Goal: Task Accomplishment & Management: Manage account settings

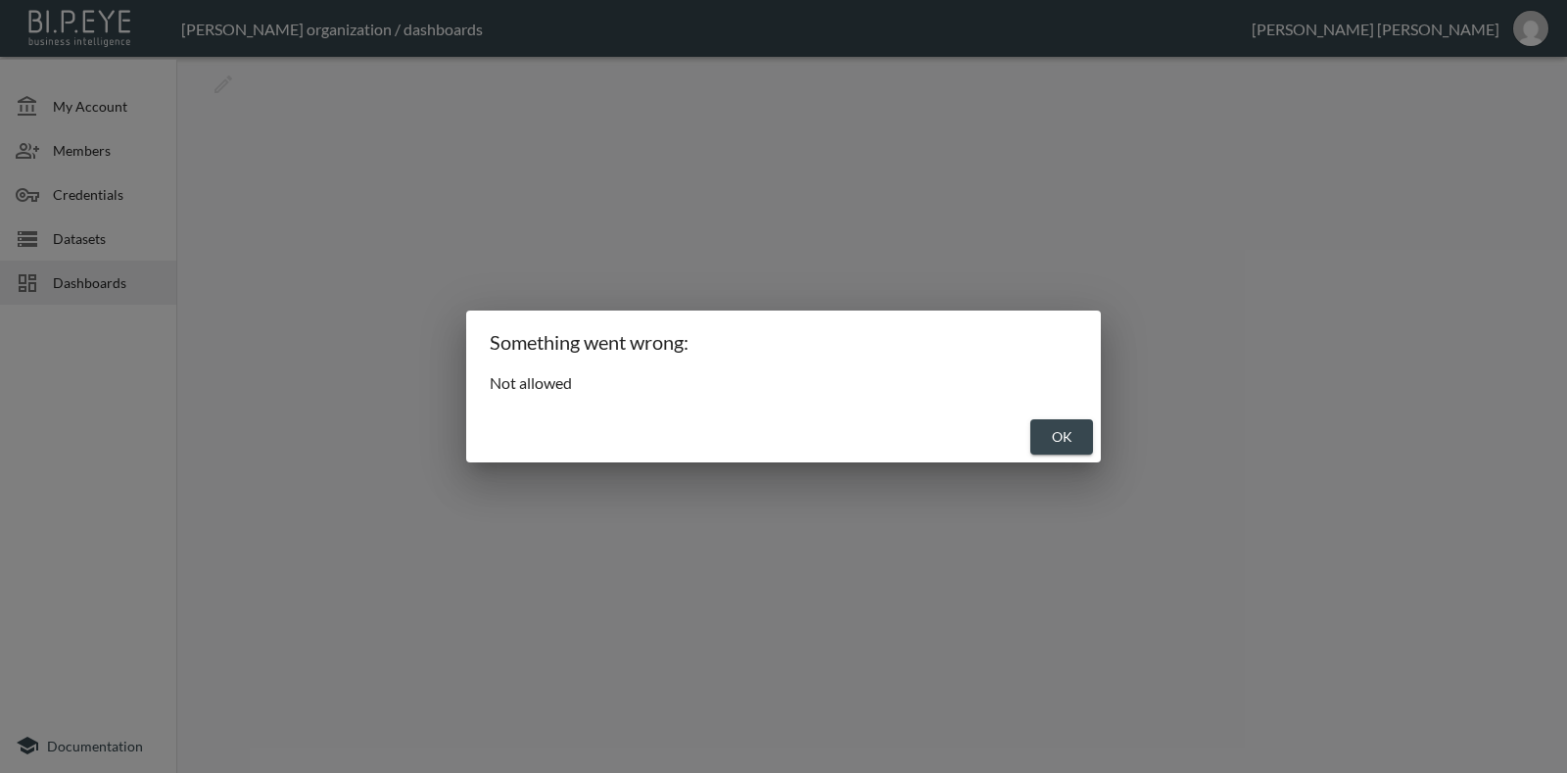
click at [1033, 437] on button "OK" at bounding box center [1061, 437] width 63 height 36
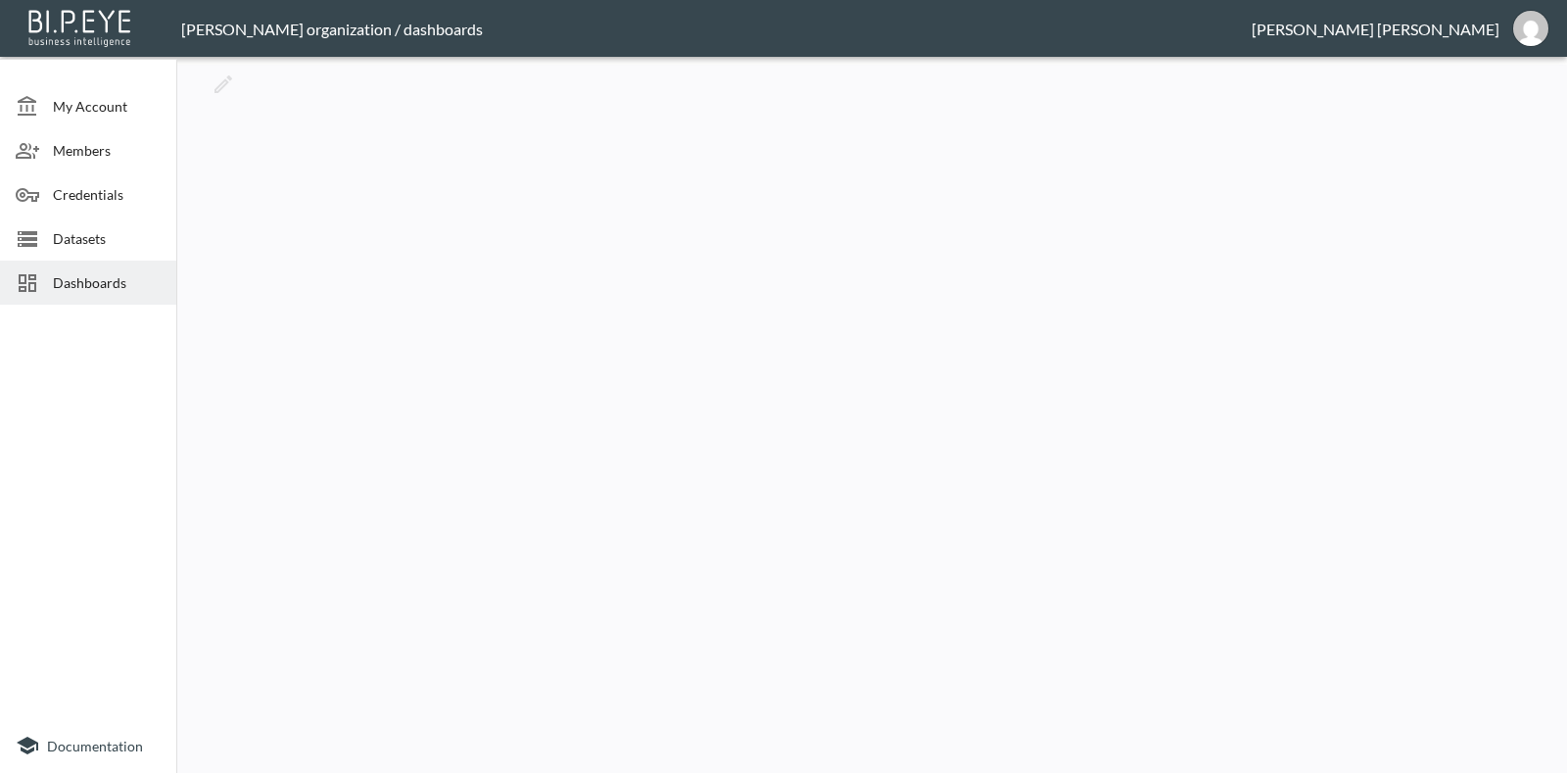
click at [114, 100] on span "My Account" at bounding box center [107, 106] width 108 height 21
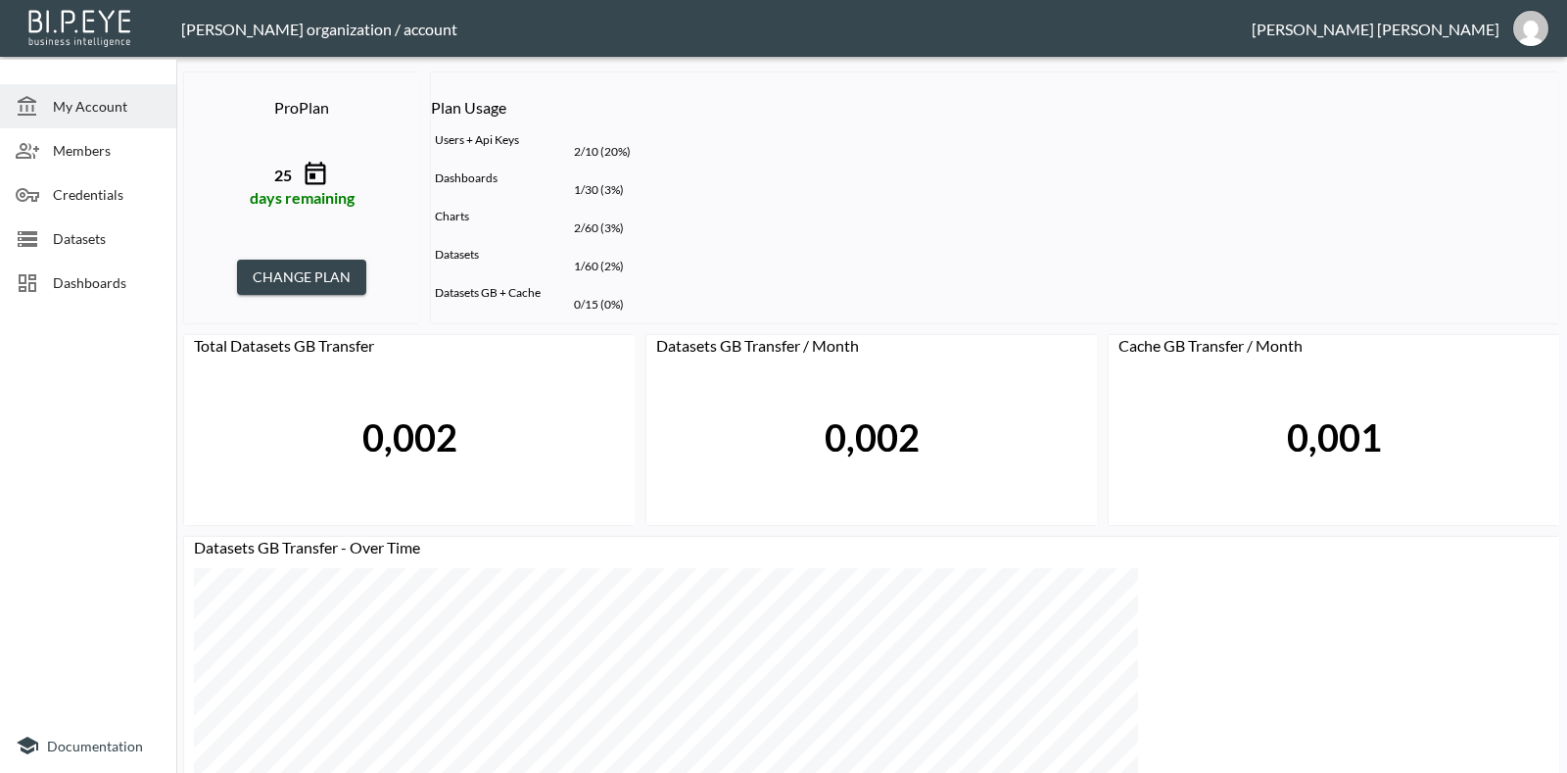
click at [366, 259] on button "CHANGE PLAN" at bounding box center [301, 277] width 129 height 36
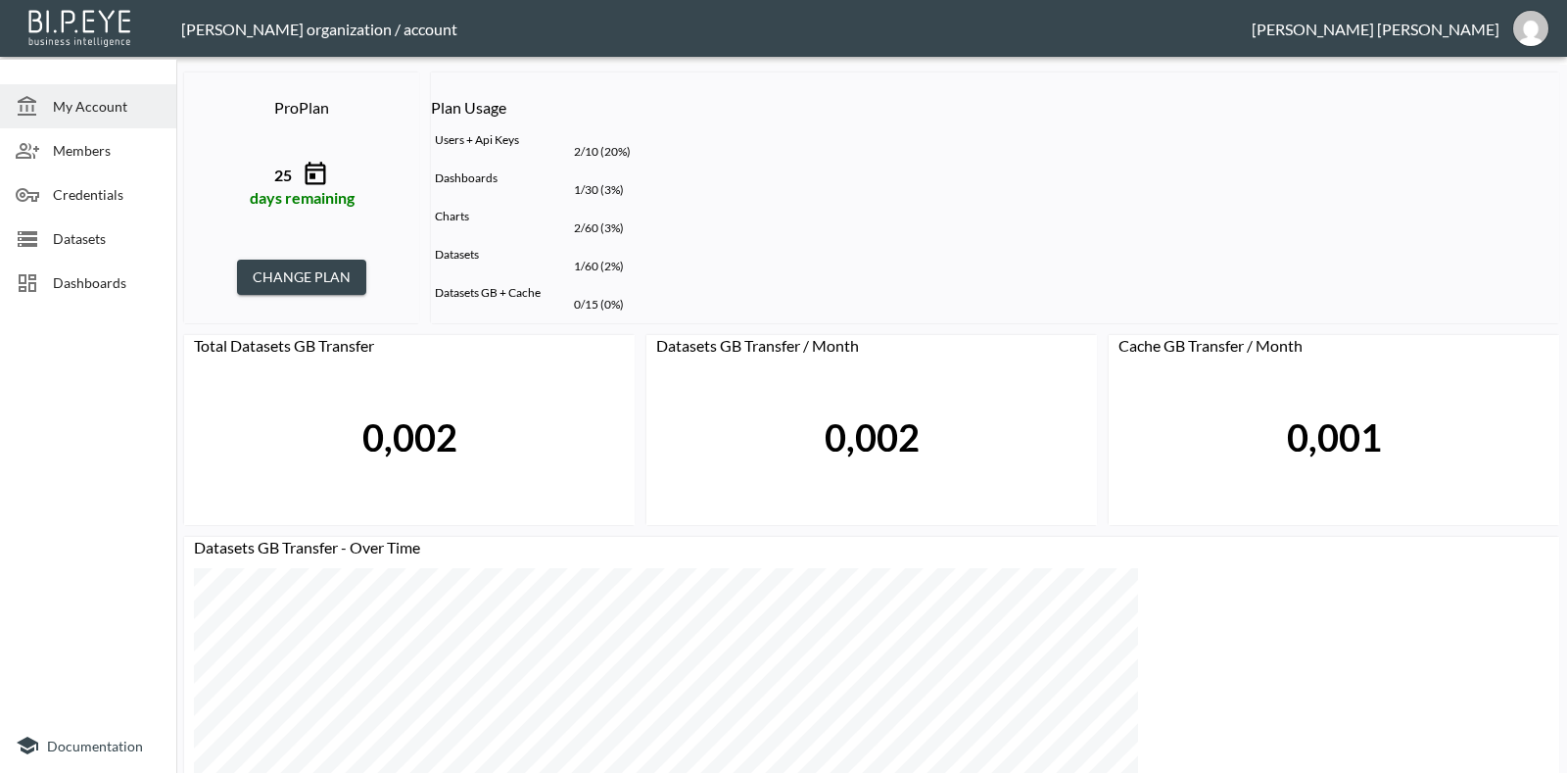
click at [84, 248] on div "Datasets" at bounding box center [88, 238] width 176 height 44
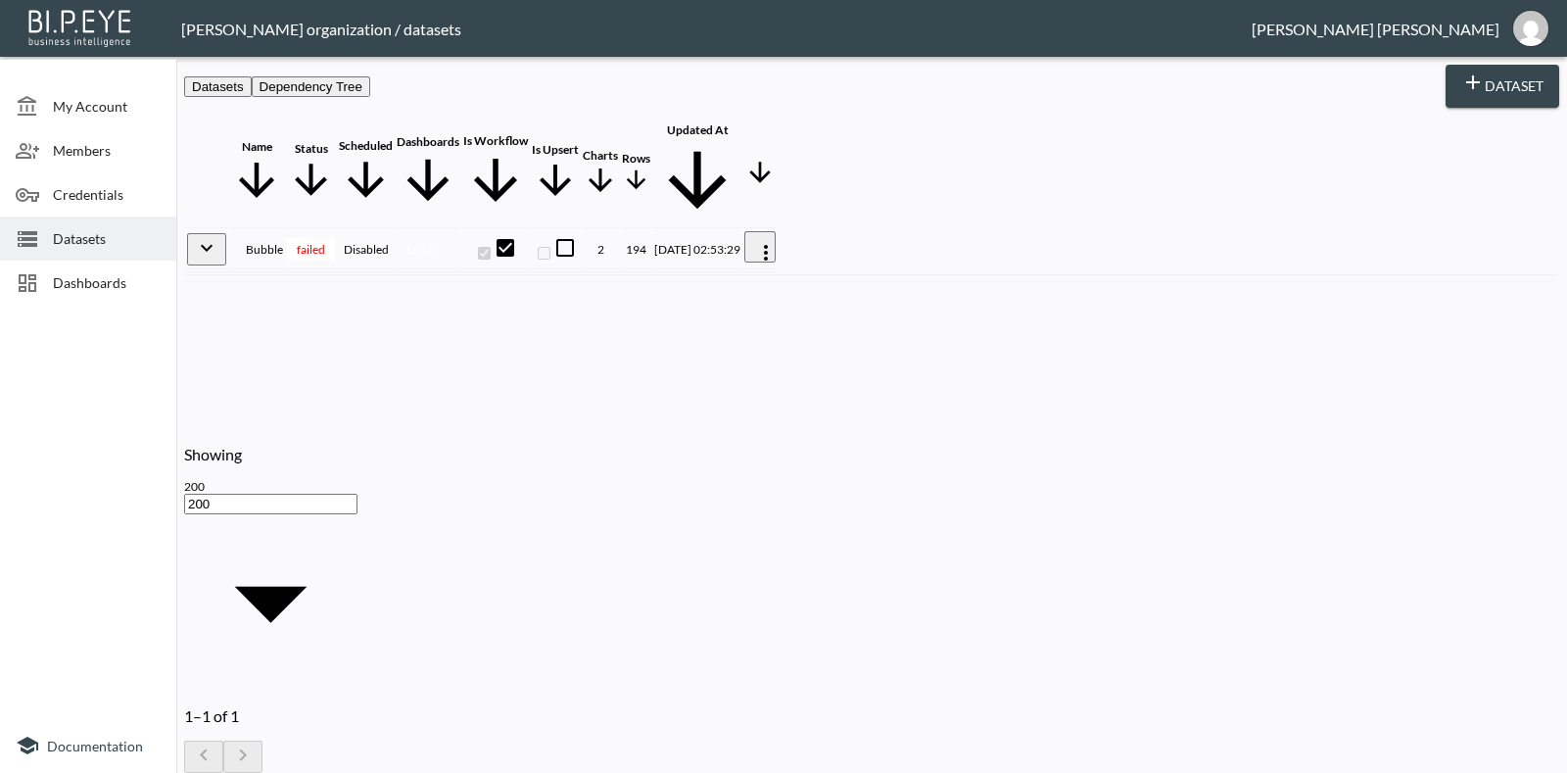
click at [218, 236] on icon "expand row" at bounding box center [206, 247] width 23 height 23
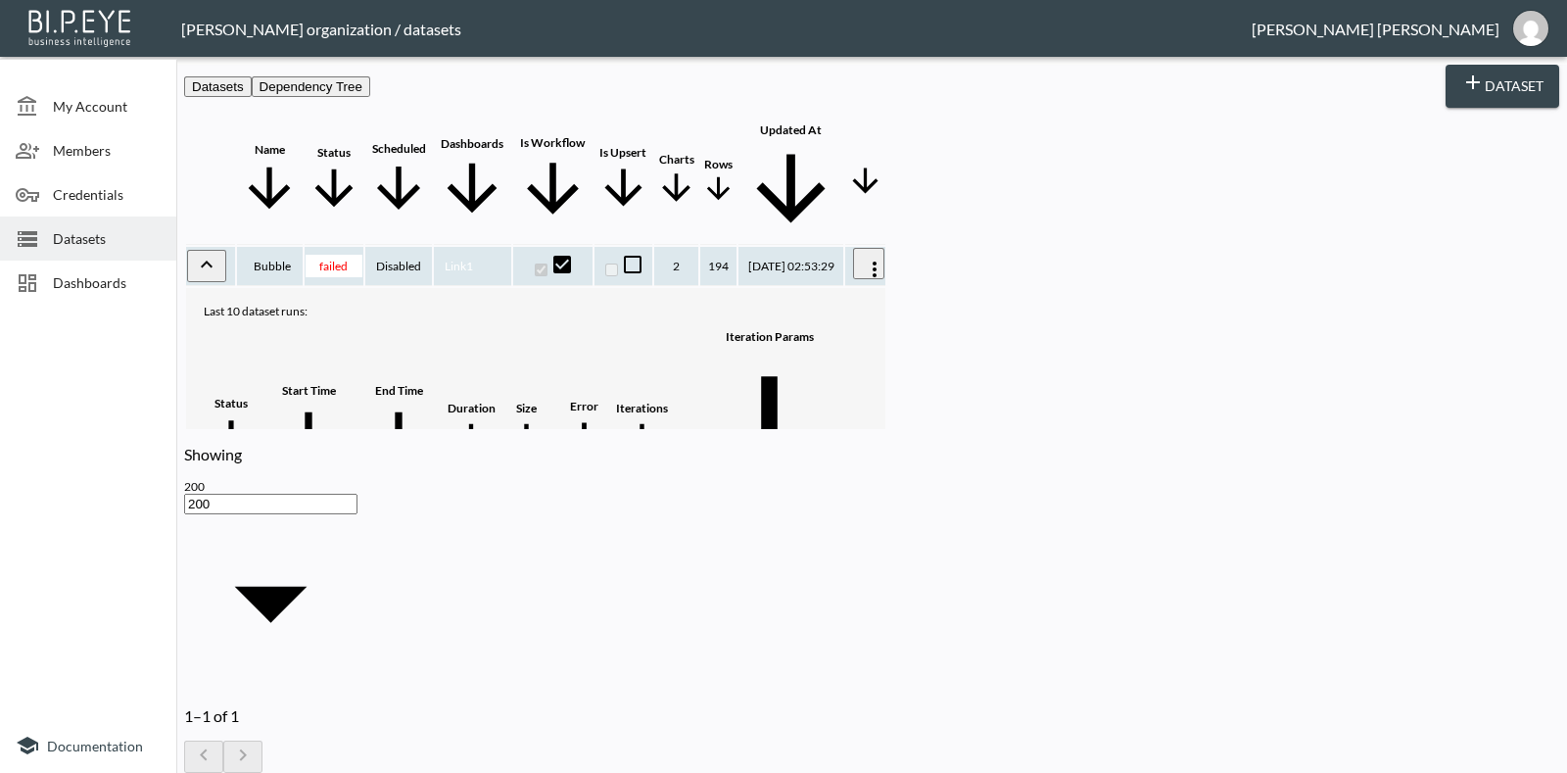
click at [205, 253] on icon "expand row" at bounding box center [206, 264] width 23 height 23
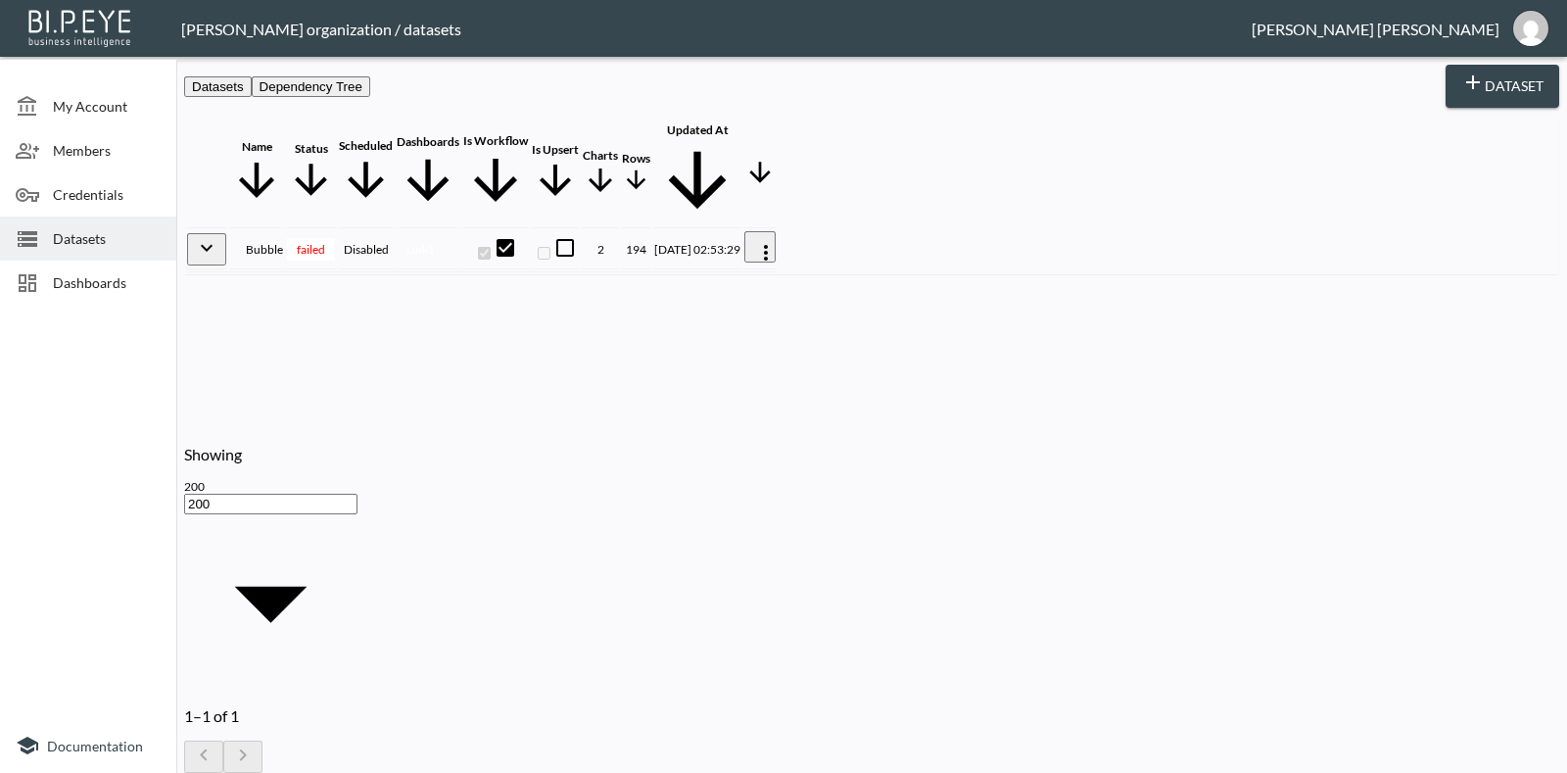
click at [202, 230] on td at bounding box center [206, 249] width 41 height 39
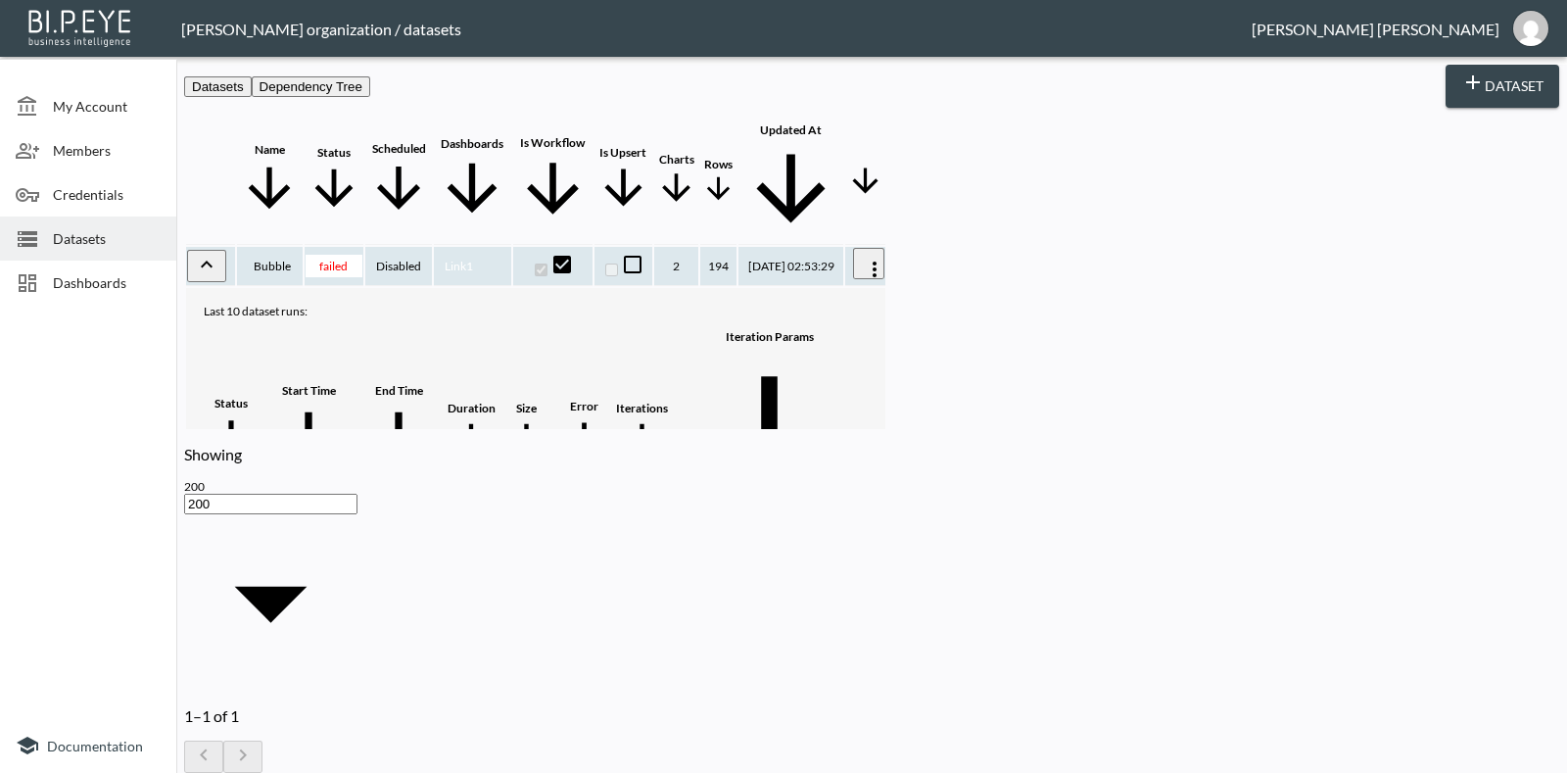
click at [80, 273] on span "Dashboards" at bounding box center [107, 282] width 108 height 21
